Goal: Transaction & Acquisition: Purchase product/service

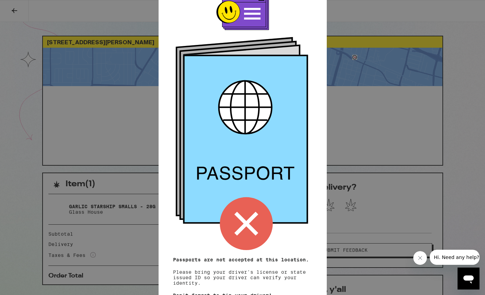
click at [243, 218] on icon at bounding box center [246, 224] width 24 height 24
click at [419, 259] on icon "Close message from company" at bounding box center [419, 257] width 5 height 5
click at [9, 12] on div "Remember! Bring your ID Passports are not accepted at this location. Please bri…" at bounding box center [242, 147] width 485 height 295
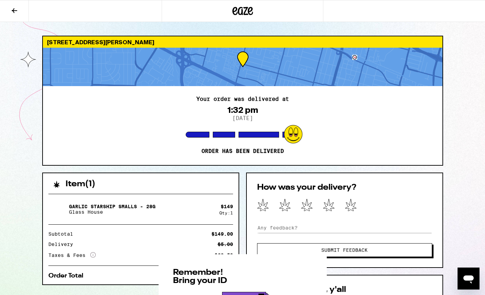
click at [9, 12] on div "Remember! Bring your ID Passports are not accepted at this location. Please bri…" at bounding box center [242, 147] width 485 height 295
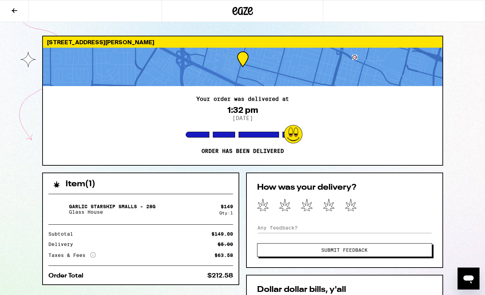
click at [14, 11] on icon at bounding box center [14, 10] width 5 height 5
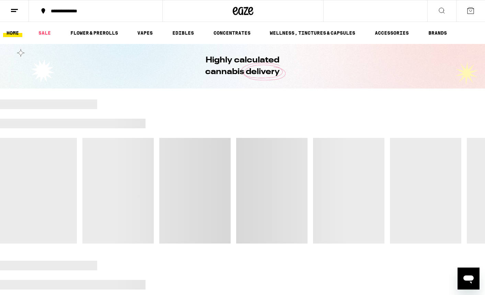
click at [442, 10] on icon at bounding box center [442, 11] width 8 height 8
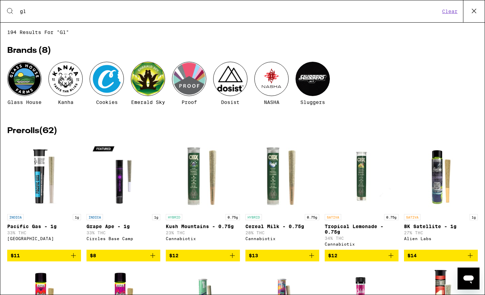
type input "gl"
click at [24, 79] on div at bounding box center [24, 79] width 34 height 34
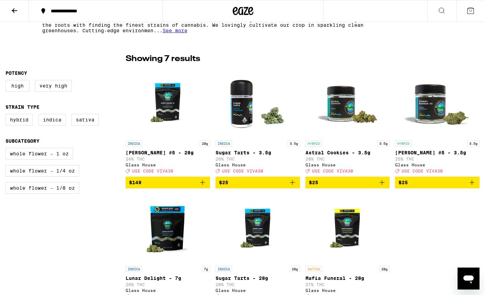
scroll to position [153, 0]
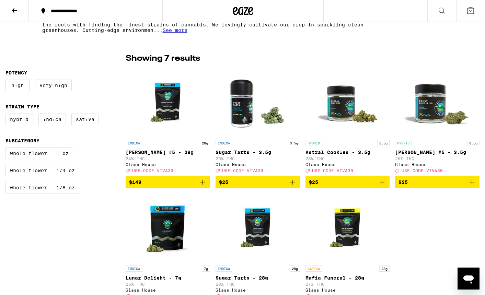
click at [162, 173] on span "USE CODE VIVA30" at bounding box center [152, 171] width 41 height 4
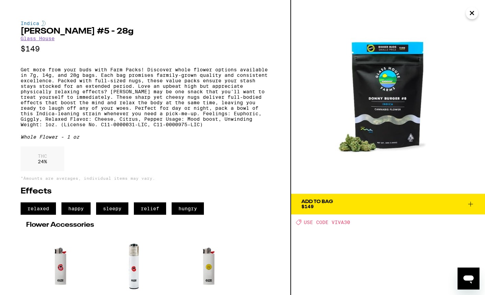
click at [336, 201] on span "Add To Bag $149" at bounding box center [387, 204] width 173 height 10
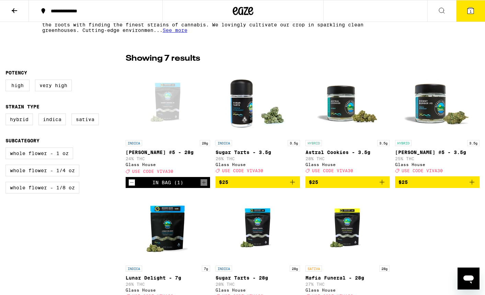
click at [463, 13] on button "1" at bounding box center [470, 10] width 29 height 21
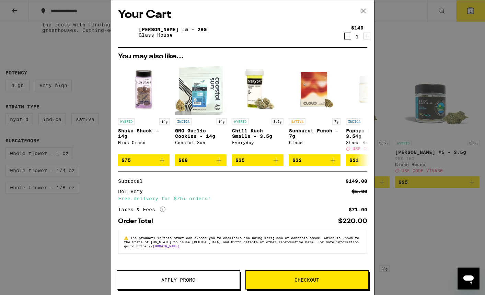
click at [191, 282] on span "Apply Promo" at bounding box center [178, 280] width 34 height 5
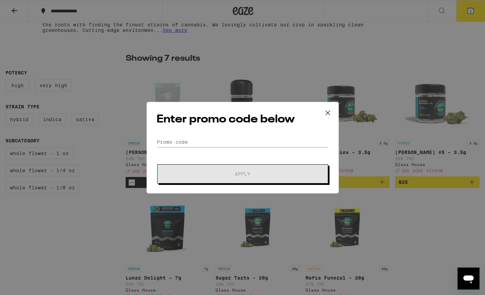
click at [328, 113] on icon at bounding box center [328, 113] width 10 height 10
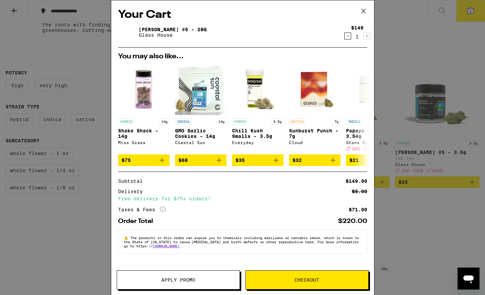
click at [363, 14] on icon at bounding box center [363, 11] width 10 height 10
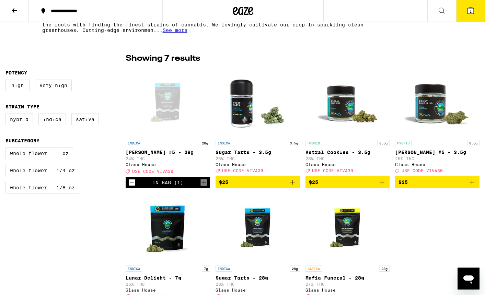
click at [469, 8] on icon at bounding box center [470, 11] width 6 height 6
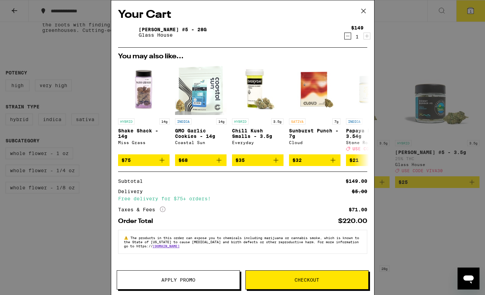
click at [170, 279] on span "Apply Promo" at bounding box center [178, 280] width 34 height 5
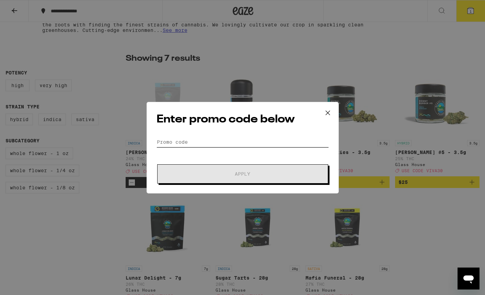
click at [197, 143] on input "Promo Code" at bounding box center [242, 142] width 172 height 10
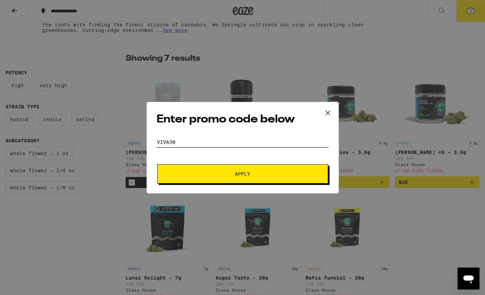
type input "viva30"
click at [230, 175] on span "Apply" at bounding box center [243, 174] width 124 height 5
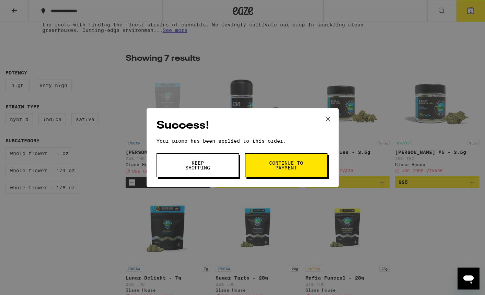
click at [265, 166] on button "Continue to payment" at bounding box center [286, 165] width 82 height 24
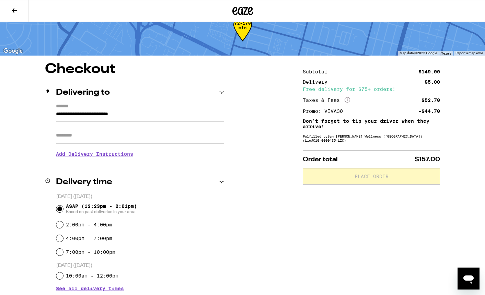
scroll to position [10, 0]
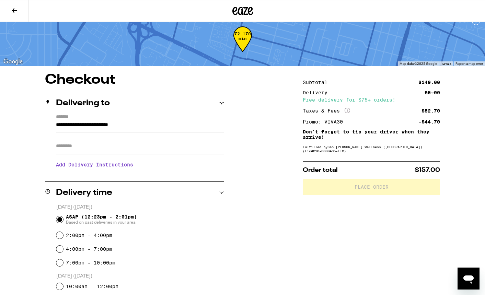
click at [126, 149] on input "Apt/Suite" at bounding box center [140, 146] width 168 height 16
type input "*"
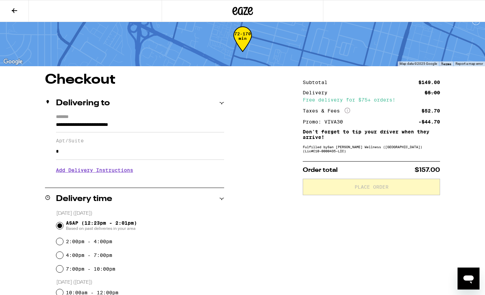
click at [93, 174] on h3 "Add Delivery Instructions" at bounding box center [140, 170] width 168 height 16
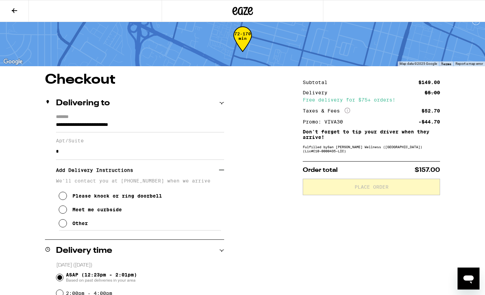
click at [62, 227] on icon at bounding box center [63, 223] width 8 height 8
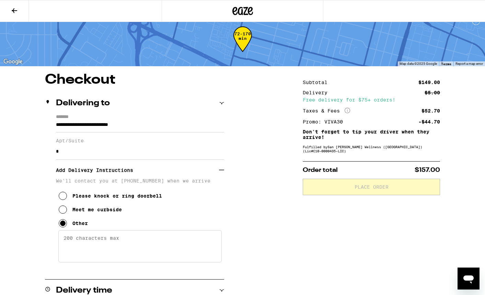
click at [81, 243] on textarea "Enter any other delivery instructions you want driver to know" at bounding box center [139, 246] width 163 height 32
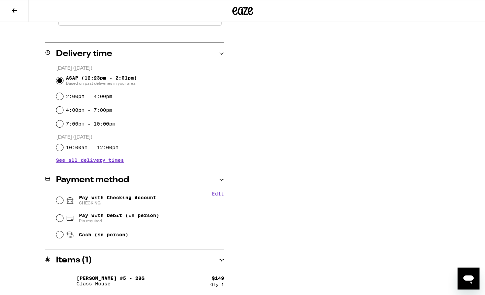
scroll to position [248, 0]
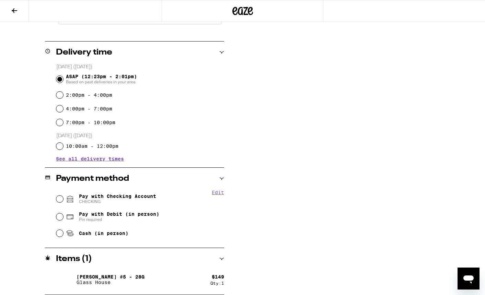
type textarea "walk down alley towards black car"
click at [59, 202] on input "Pay with Checking Account CHECKING" at bounding box center [59, 199] width 7 height 7
radio input "true"
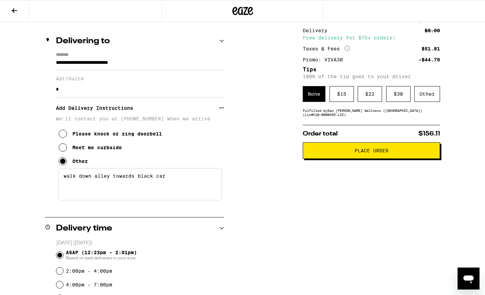
scroll to position [58, 0]
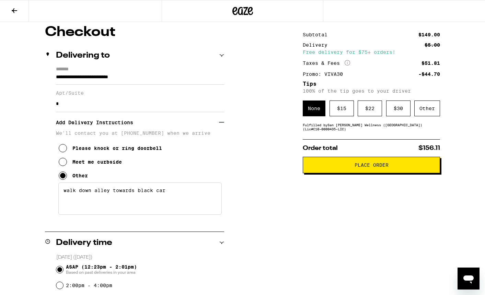
click at [353, 167] on span "Place Order" at bounding box center [372, 165] width 126 height 5
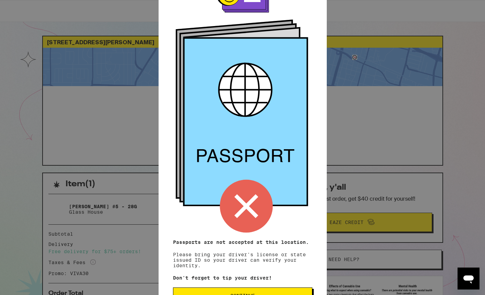
scroll to position [43, 0]
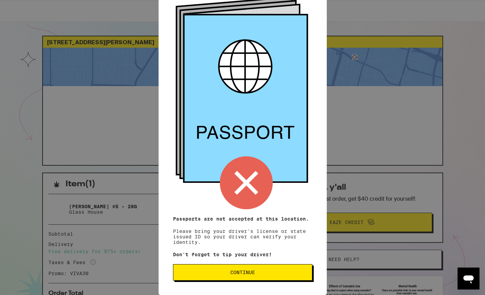
click at [242, 274] on span "Continue" at bounding box center [242, 272] width 25 height 5
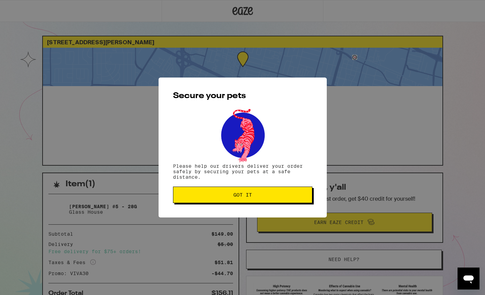
scroll to position [0, 0]
click at [242, 197] on span "Got it" at bounding box center [242, 195] width 19 height 5
